Goal: Task Accomplishment & Management: Complete application form

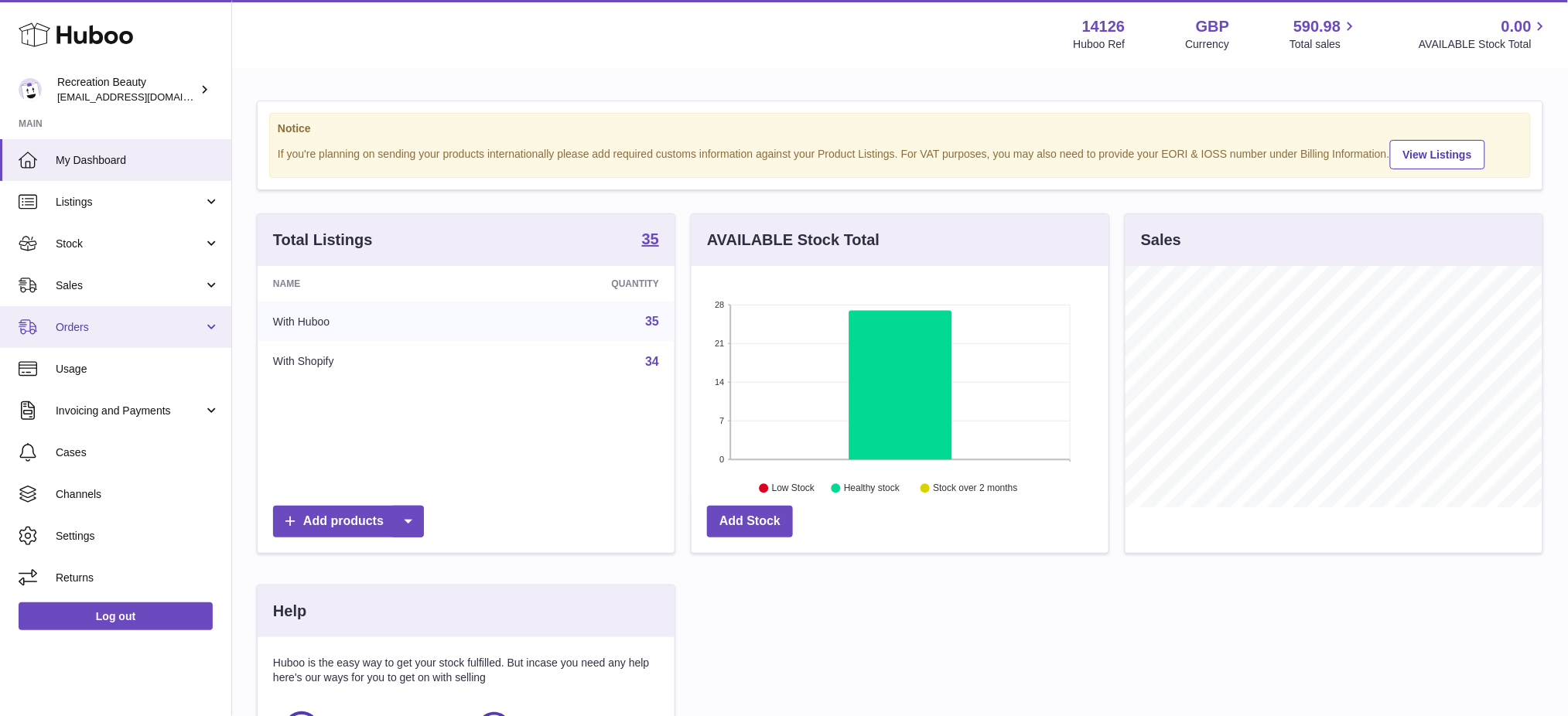
scroll to position [241, 417]
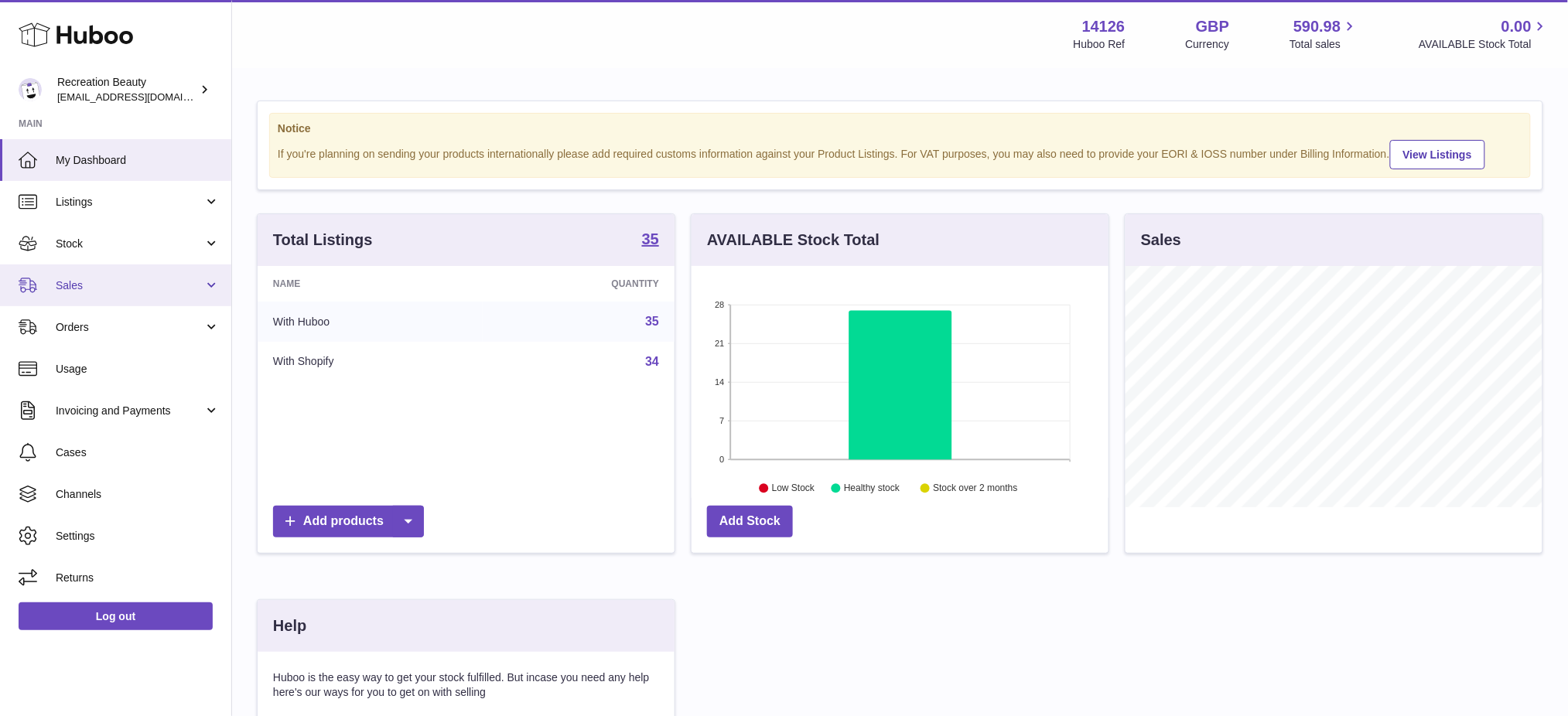
drag, startPoint x: 88, startPoint y: 278, endPoint x: 96, endPoint y: 279, distance: 8.1
click at [88, 278] on span "Sales" at bounding box center [130, 286] width 148 height 15
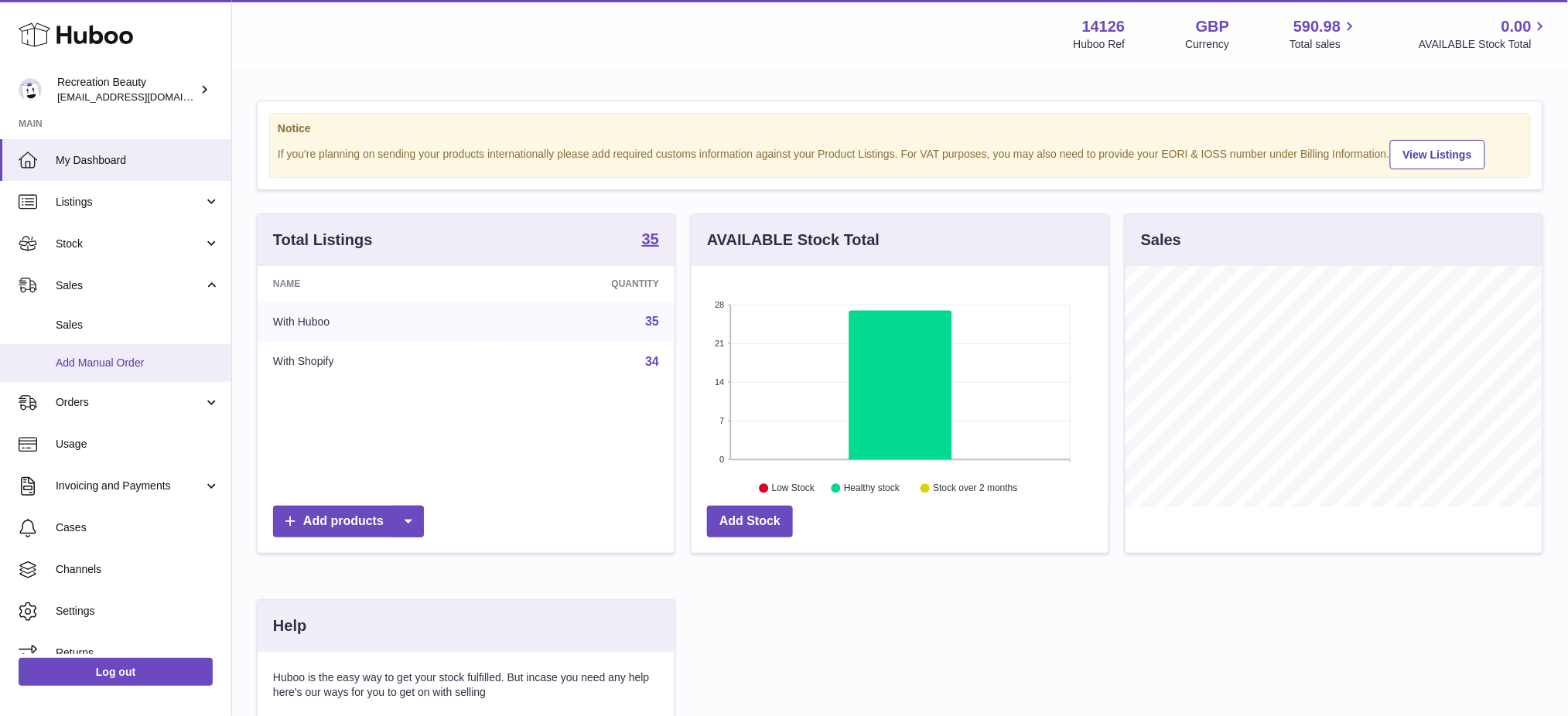
click at [96, 365] on span "Add Manual Order" at bounding box center [137, 364] width 164 height 15
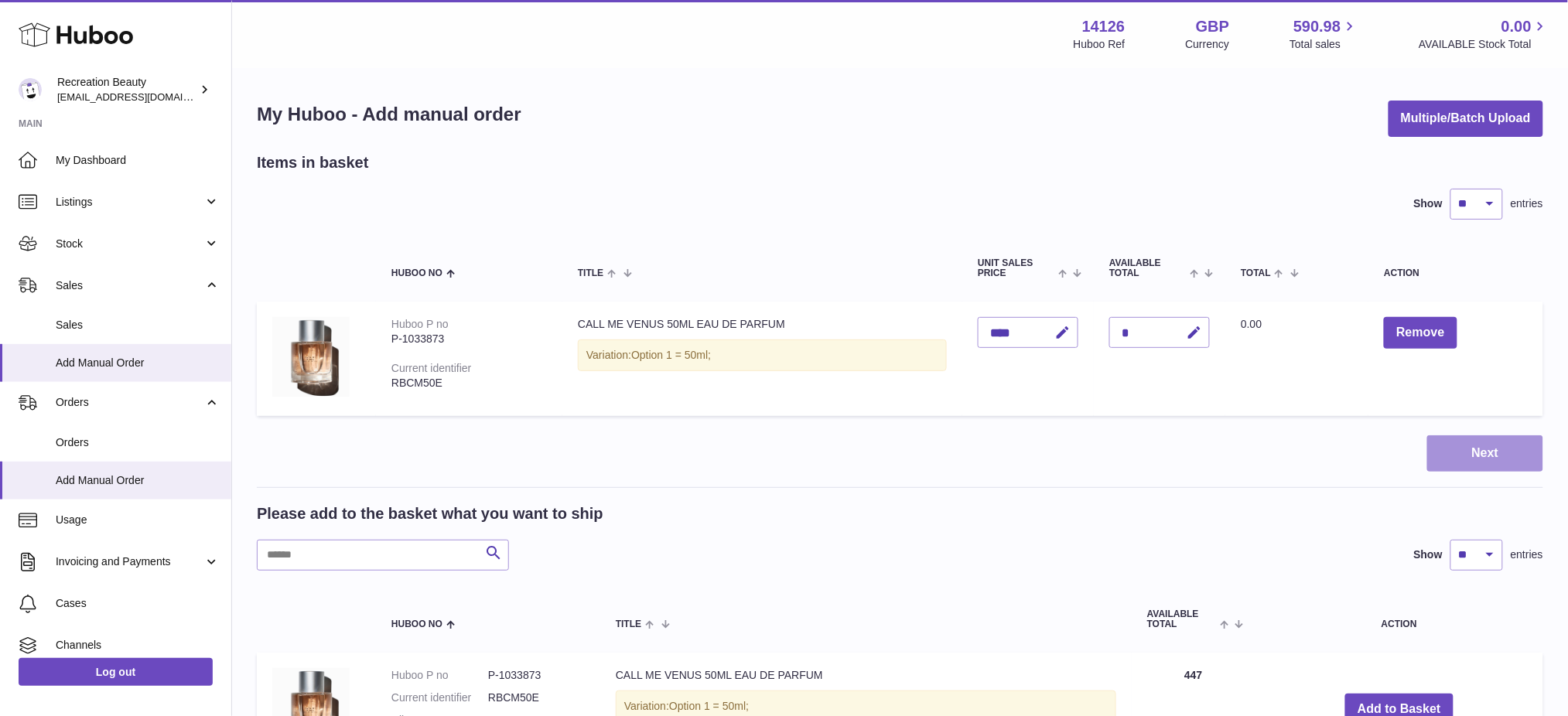
click at [1477, 462] on button "Next" at bounding box center [1485, 453] width 116 height 36
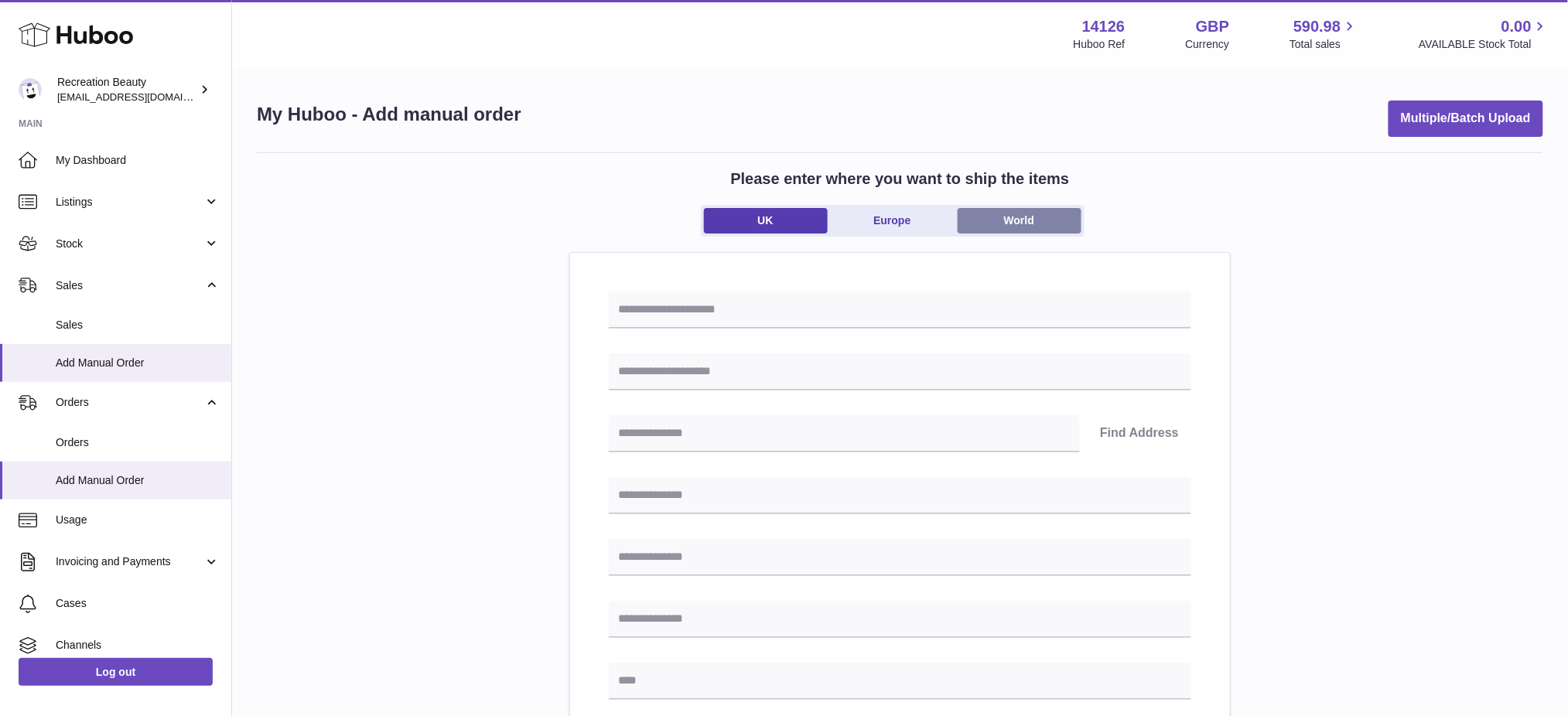
click at [1036, 218] on link "World" at bounding box center [1020, 221] width 124 height 26
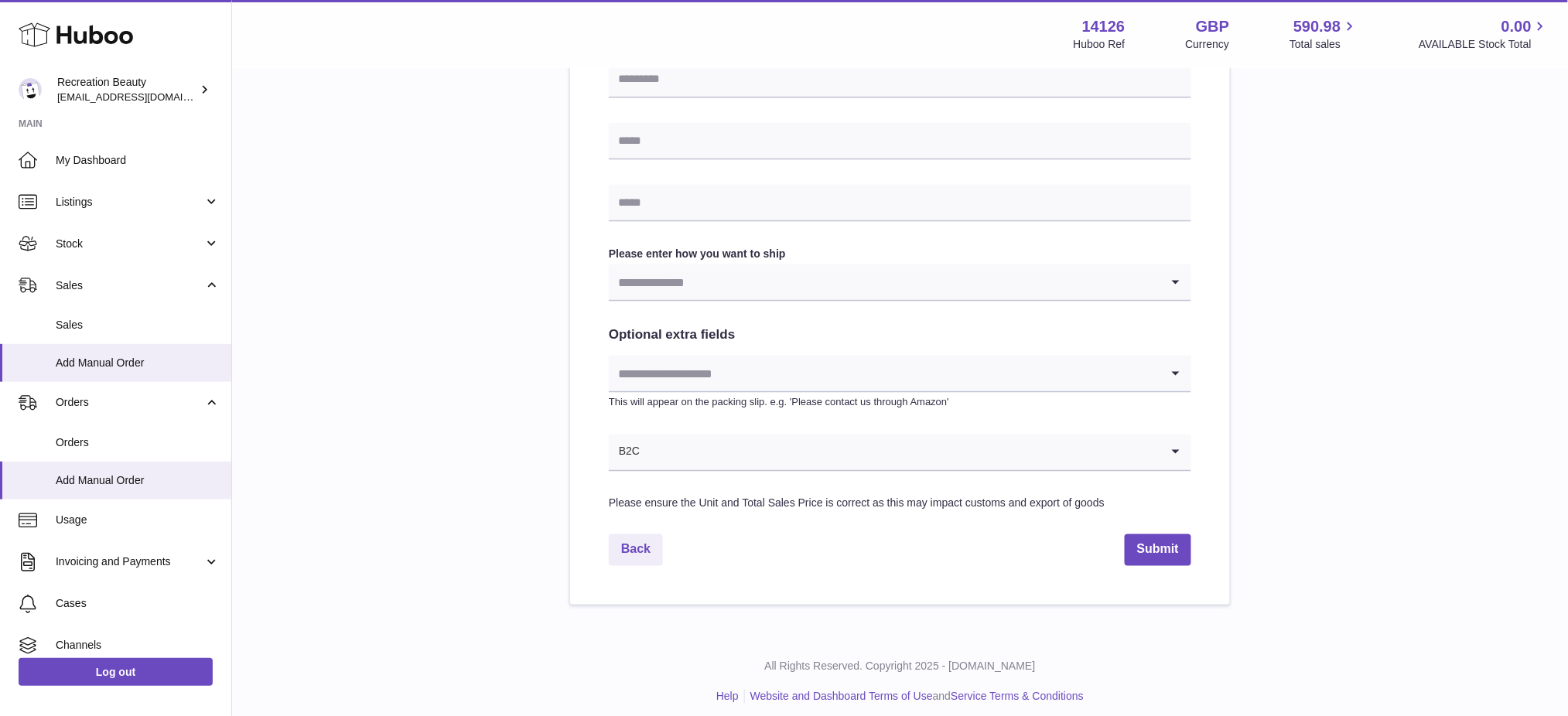
scroll to position [673, 0]
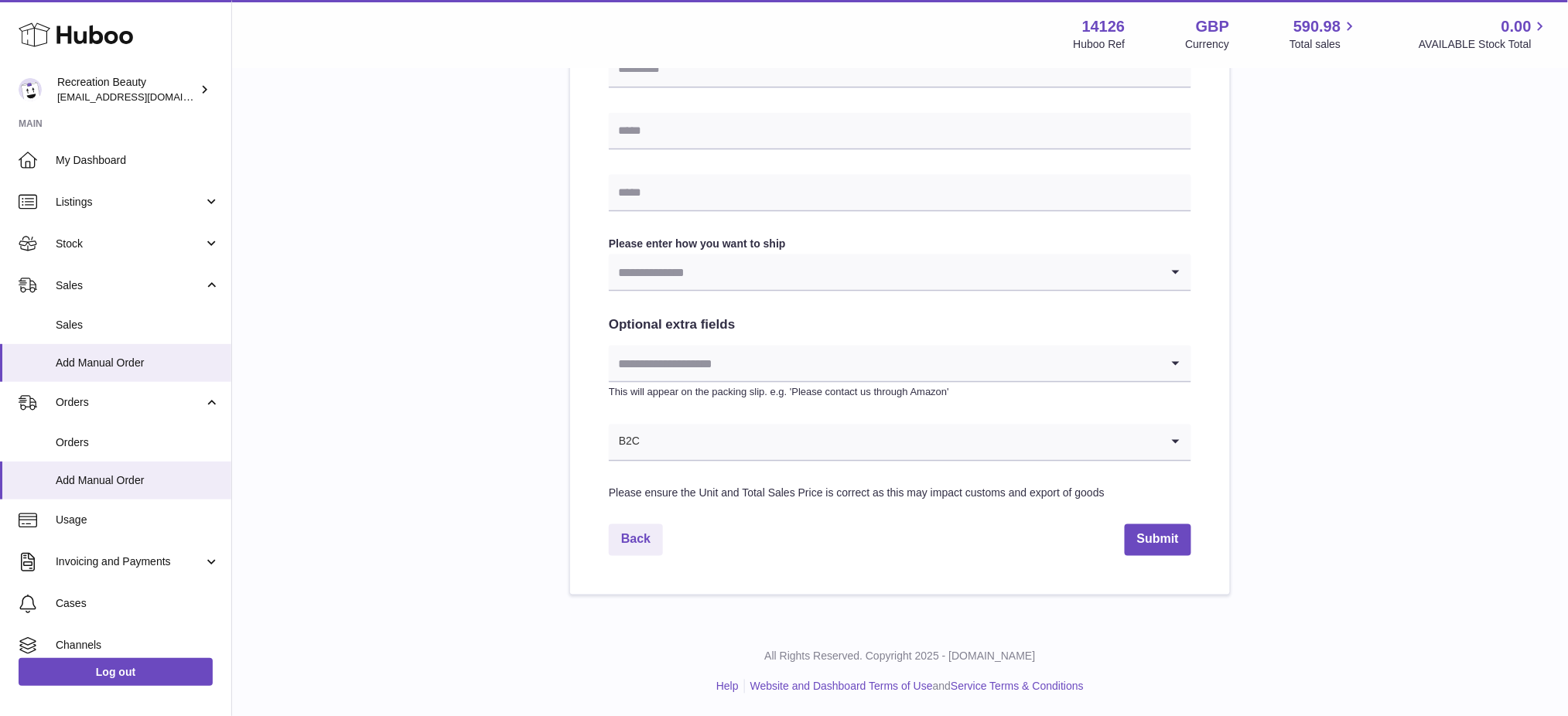
click at [785, 268] on input "Search for option" at bounding box center [885, 272] width 552 height 35
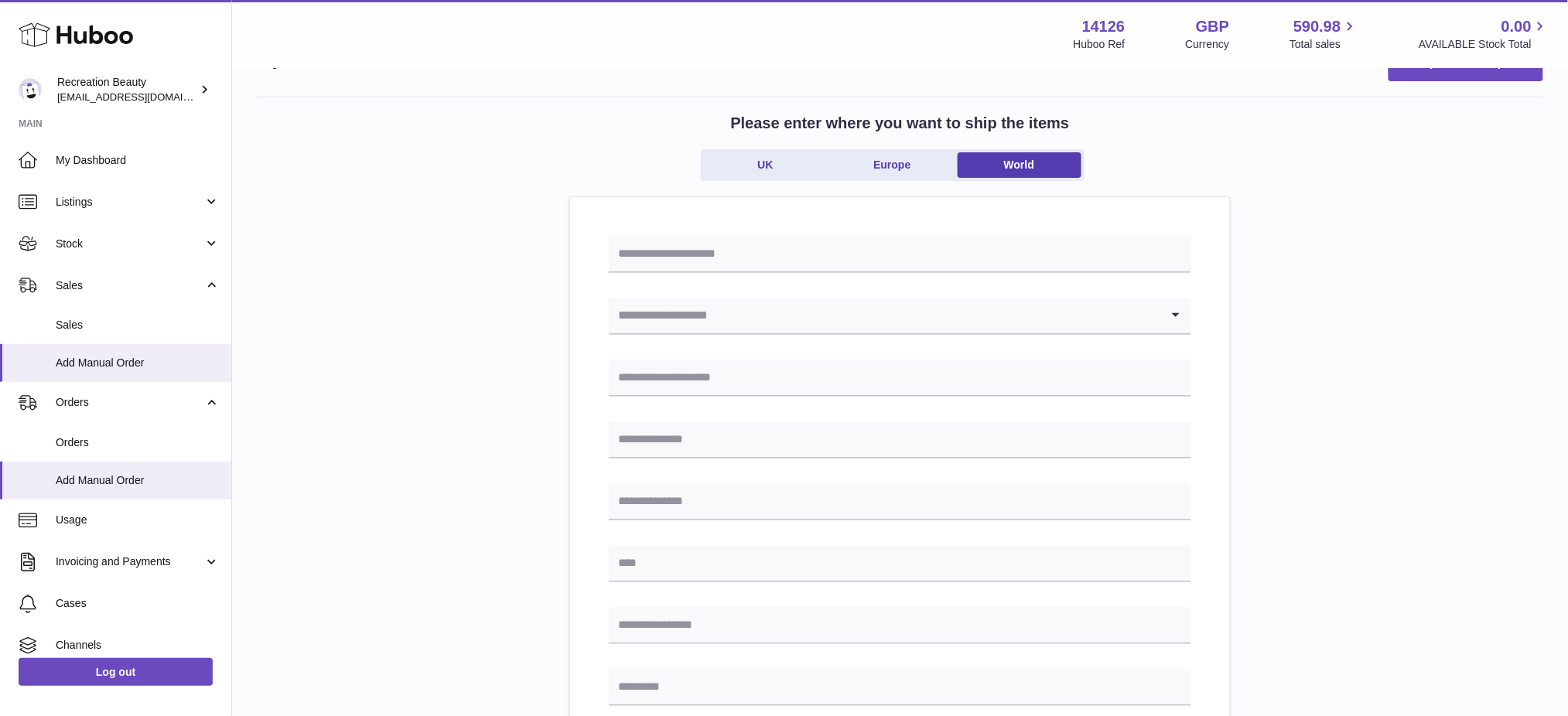
scroll to position [0, 0]
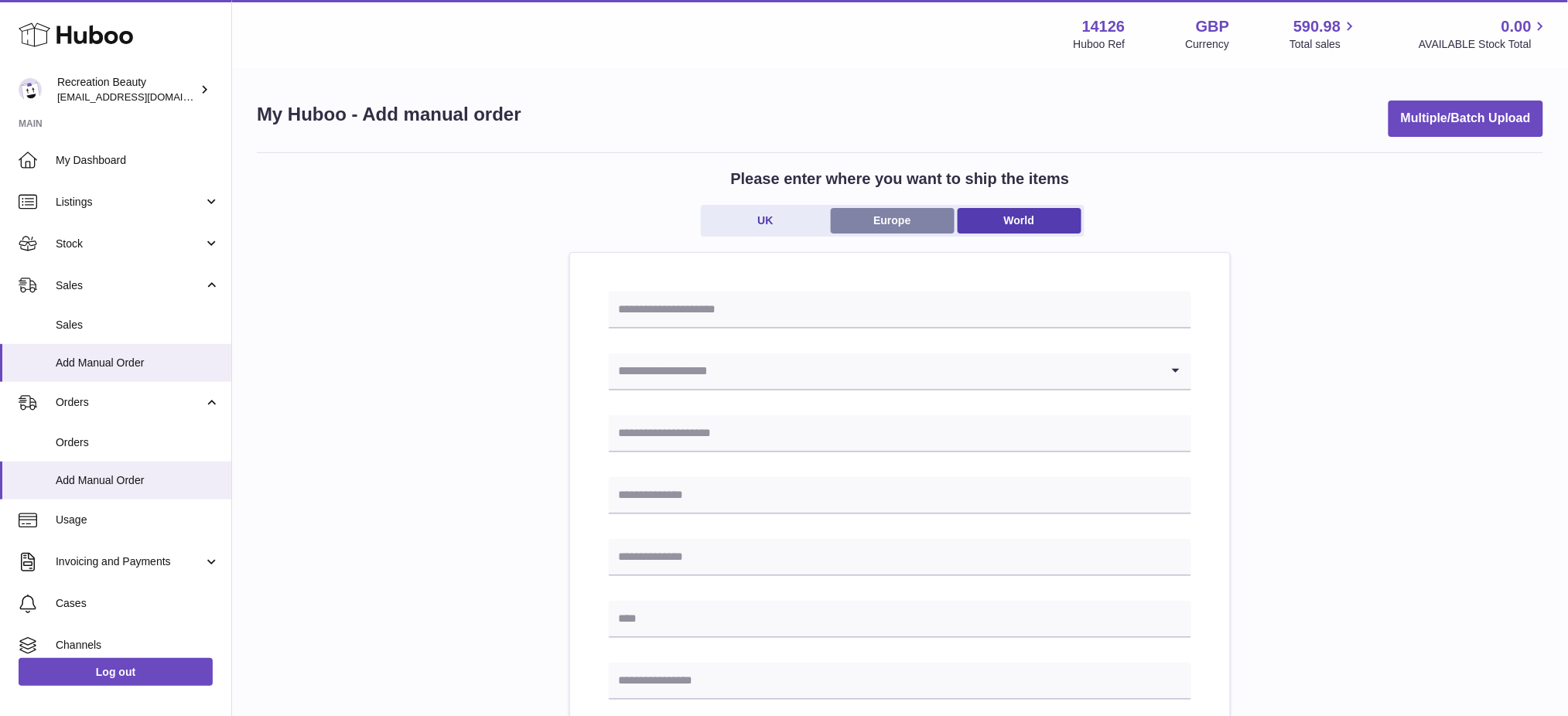
click at [879, 224] on link "Europe" at bounding box center [893, 221] width 124 height 26
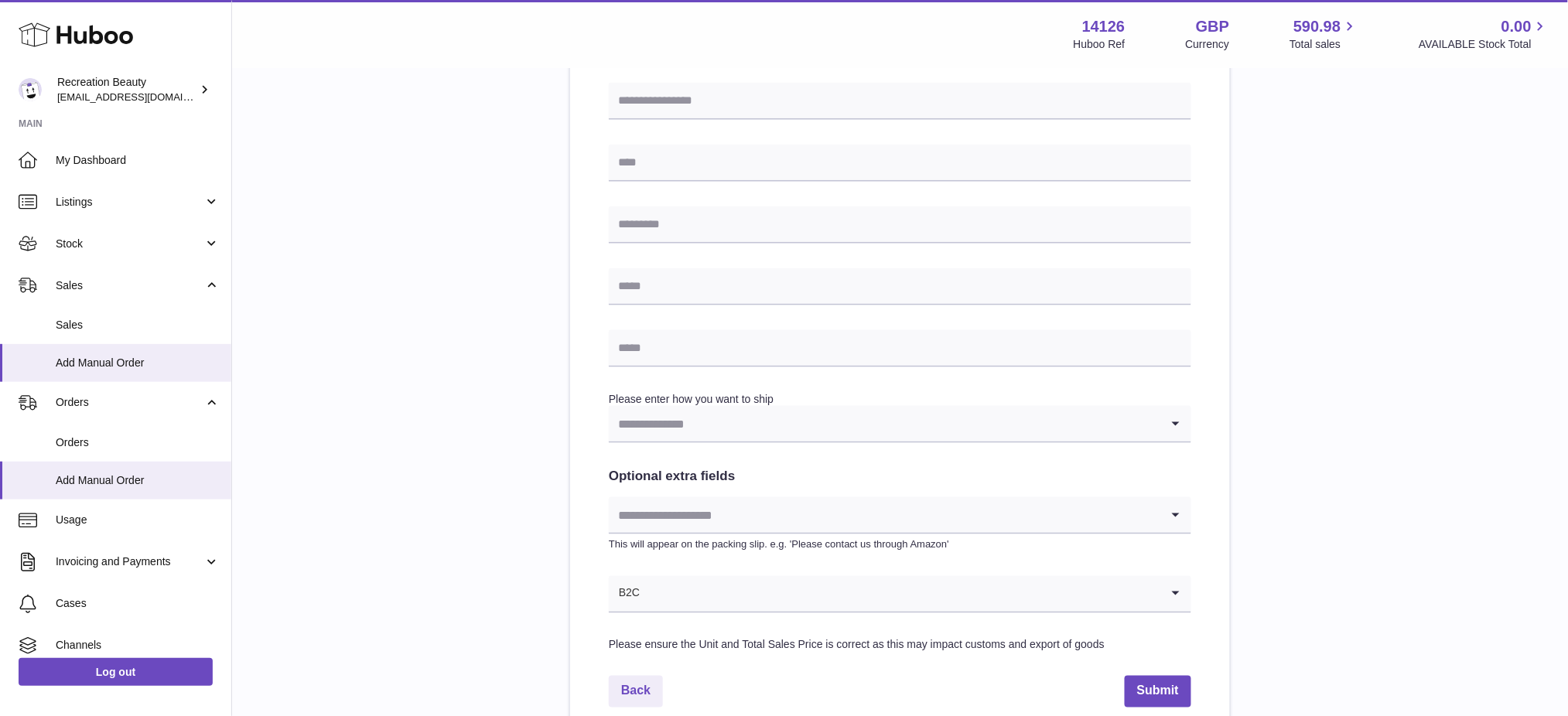
scroll to position [671, 0]
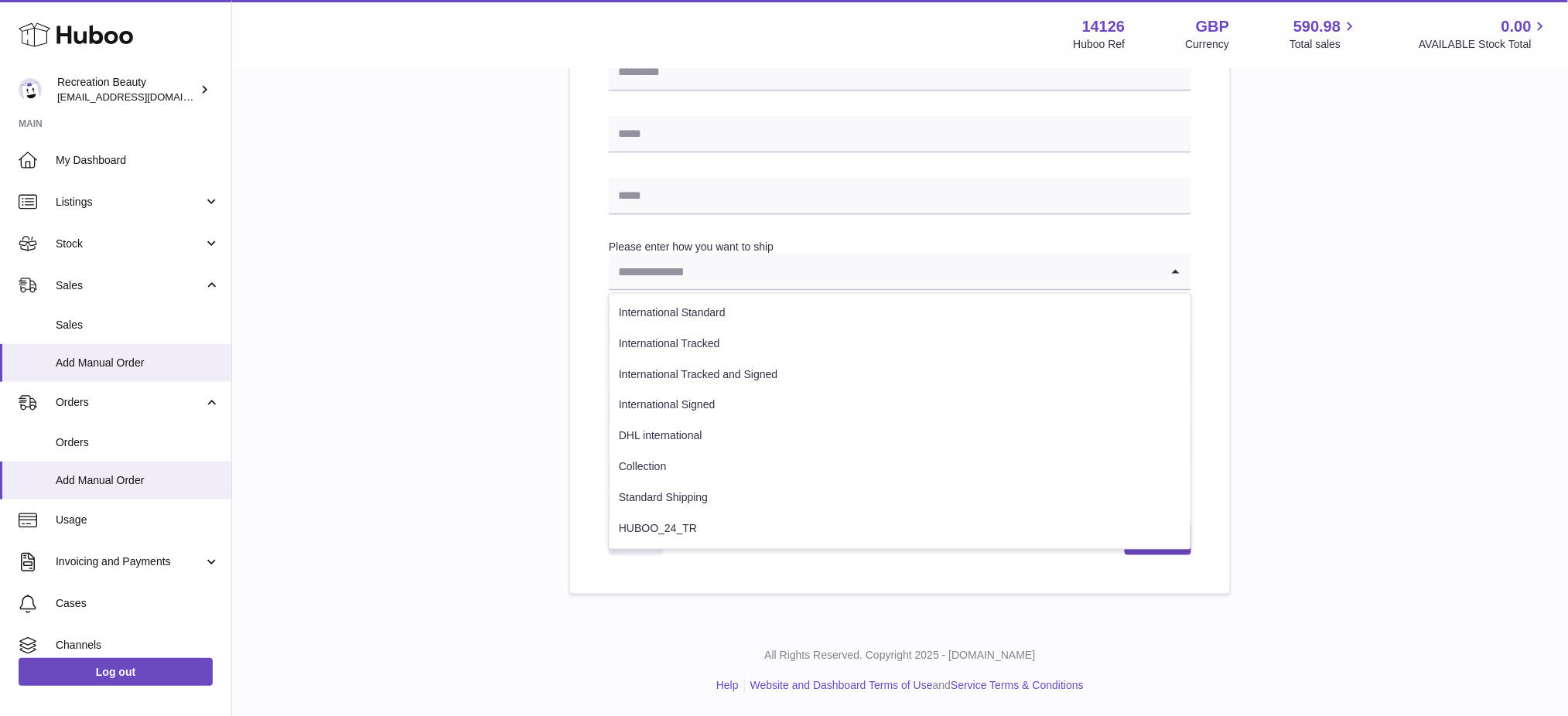
click at [728, 280] on input "Search for option" at bounding box center [885, 271] width 552 height 35
